Goal: Check status: Check status

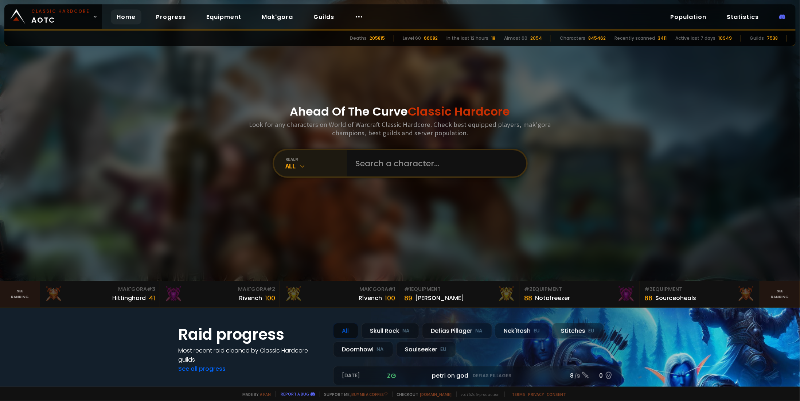
click at [299, 164] on icon at bounding box center [302, 166] width 7 height 7
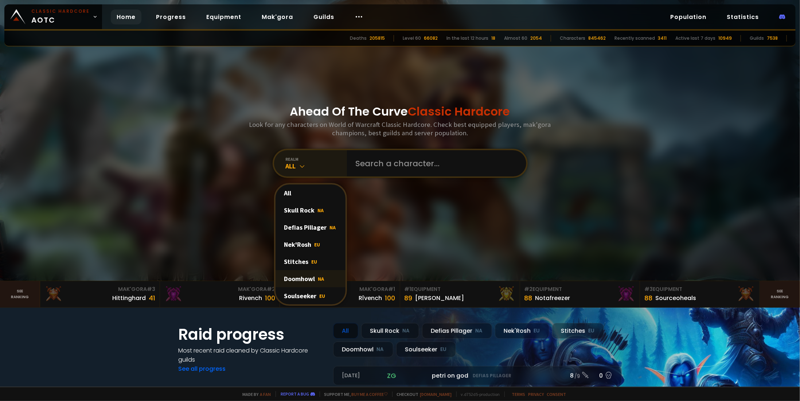
click at [300, 281] on div "Doomhowl NA" at bounding box center [311, 278] width 70 height 17
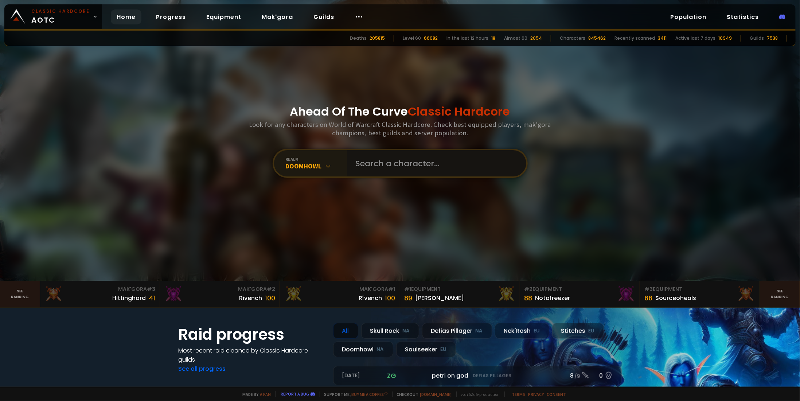
paste input "[PERSON_NAME]"
type input "[PERSON_NAME]"
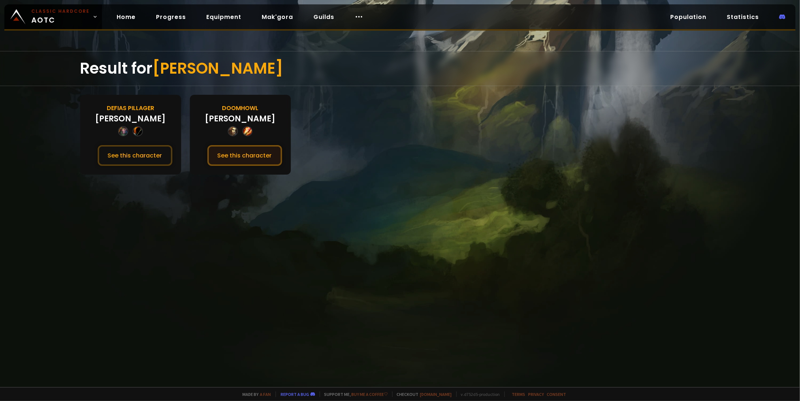
click at [239, 152] on button "See this character" at bounding box center [244, 155] width 75 height 21
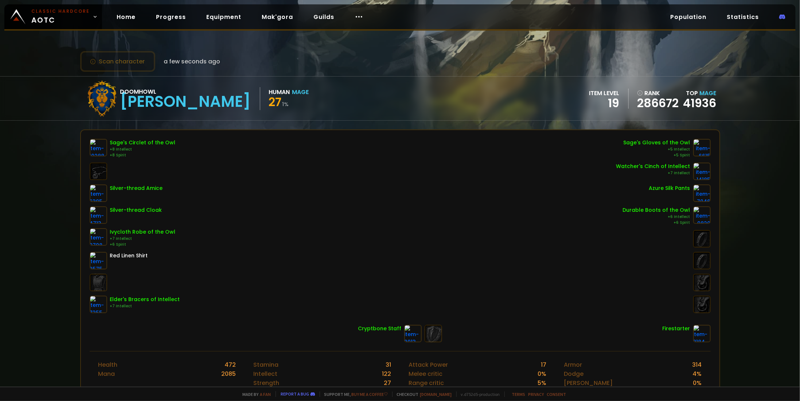
click at [750, 275] on div "Scan character a few seconds ago Doomhowl [PERSON_NAME] Human Mage 27 1 % item …" at bounding box center [400, 193] width 800 height 387
